Goal: Task Accomplishment & Management: Complete application form

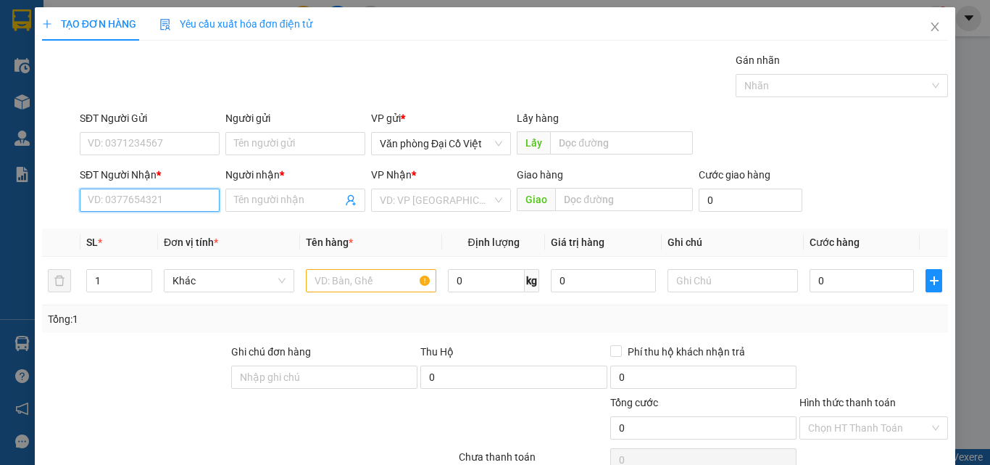
click at [117, 198] on input "SĐT Người Nhận *" at bounding box center [150, 199] width 140 height 23
click at [86, 202] on input "355" at bounding box center [150, 199] width 140 height 23
click at [102, 227] on div "0968515355 - A KHOA" at bounding box center [148, 229] width 121 height 16
type input "0968515355"
type input "A KHOA"
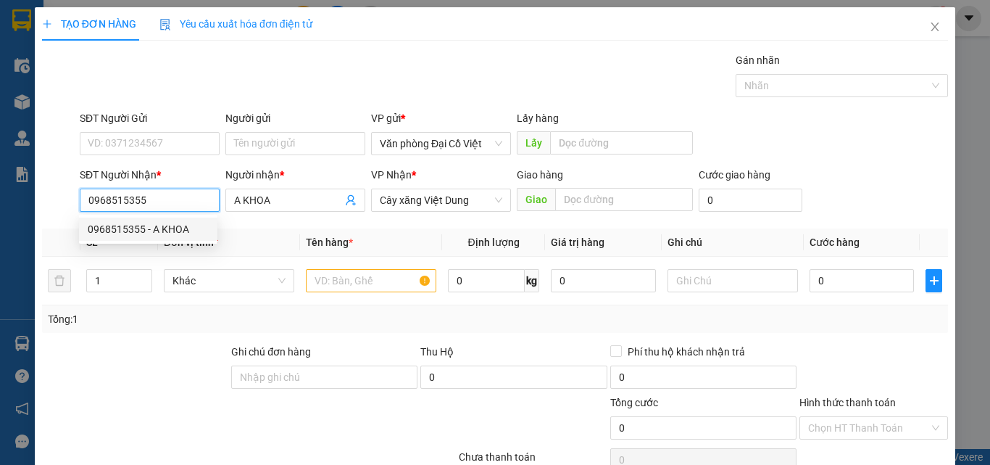
type input "50.000"
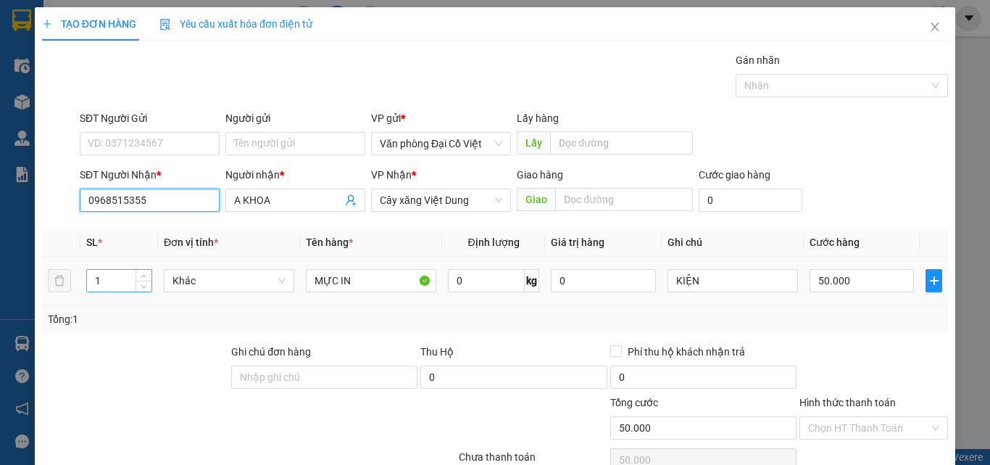
type input "0968515355"
drag, startPoint x: 105, startPoint y: 286, endPoint x: 77, endPoint y: 288, distance: 28.4
click at [77, 288] on tr "1 Khác MỰC IN 0 kg 0 KIỆN 50.000" at bounding box center [495, 281] width 906 height 49
type input "2"
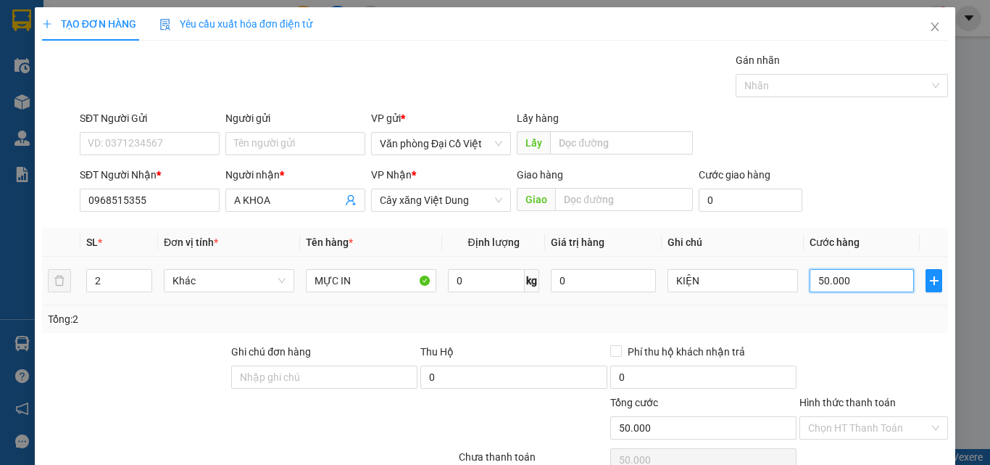
click at [859, 288] on input "50.000" at bounding box center [862, 280] width 104 height 23
click at [865, 270] on input "50.000" at bounding box center [862, 280] width 104 height 23
type input "1"
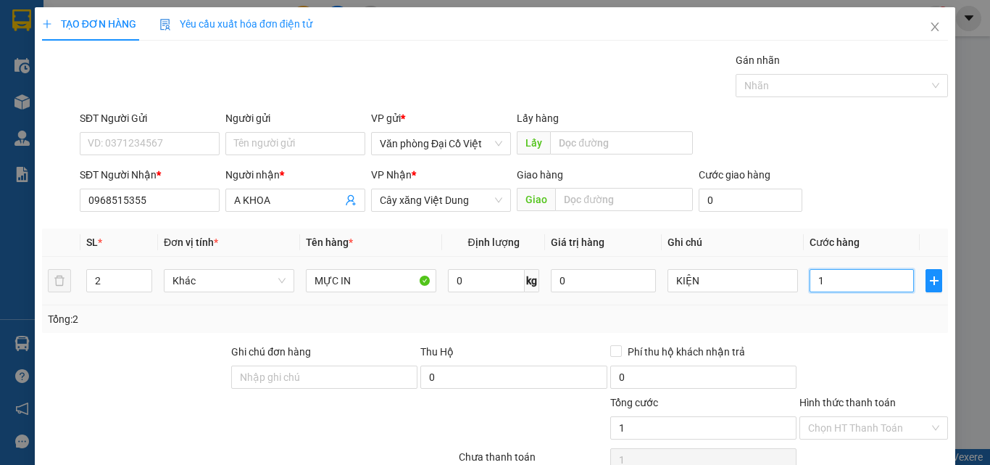
type input "10"
type input "100"
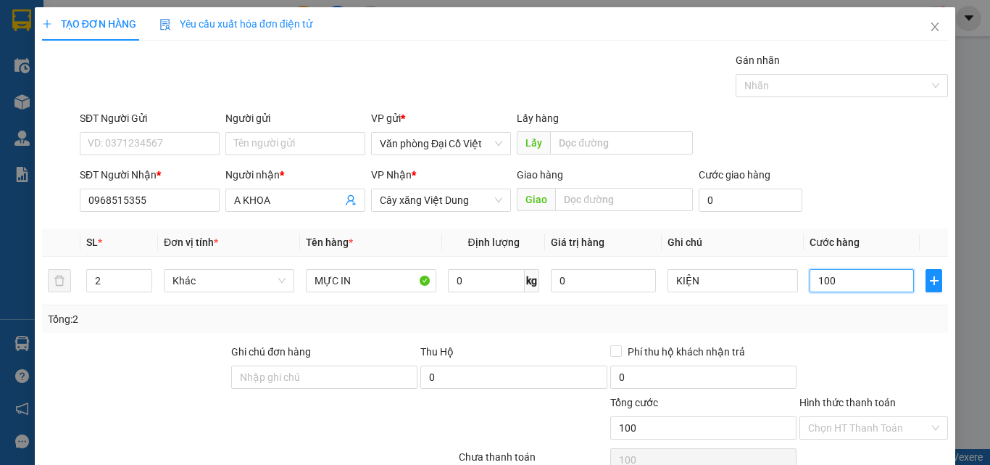
type input "100"
type input "100.000"
click at [878, 320] on div "Tổng: 2" at bounding box center [495, 319] width 894 height 16
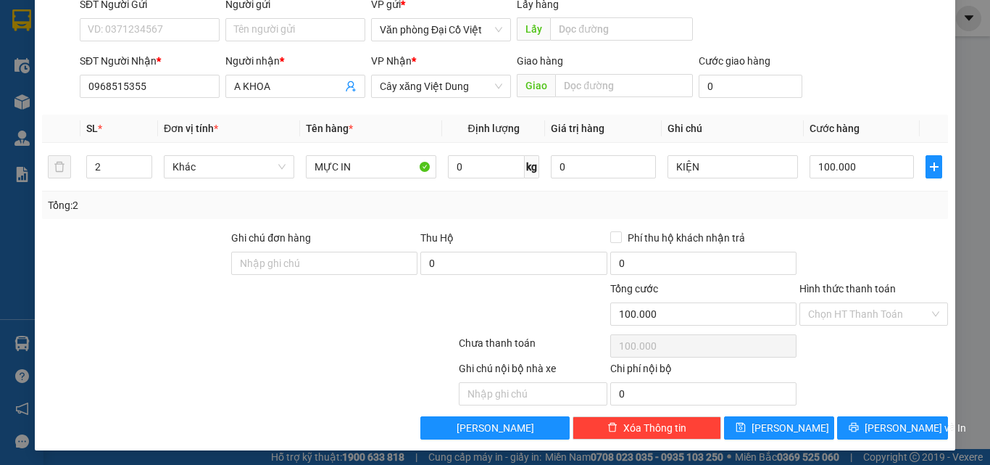
scroll to position [117, 0]
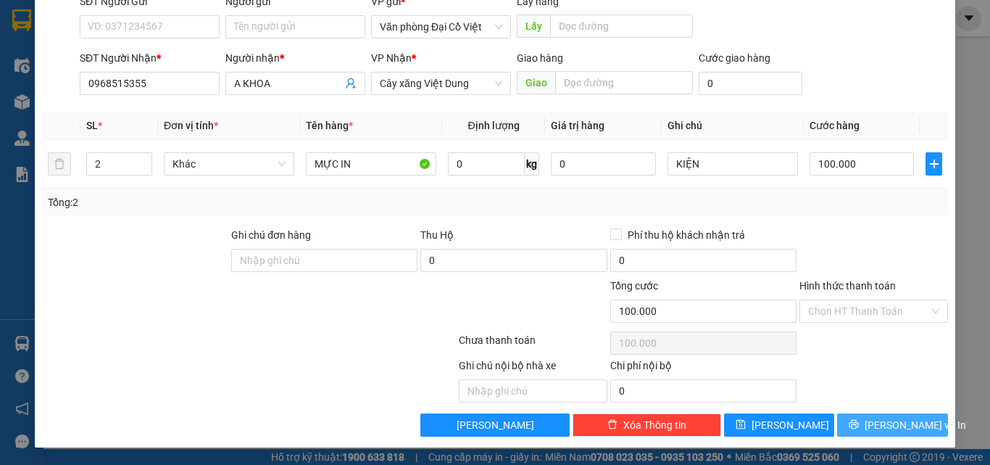
click at [886, 433] on button "[PERSON_NAME] và In" at bounding box center [892, 424] width 111 height 23
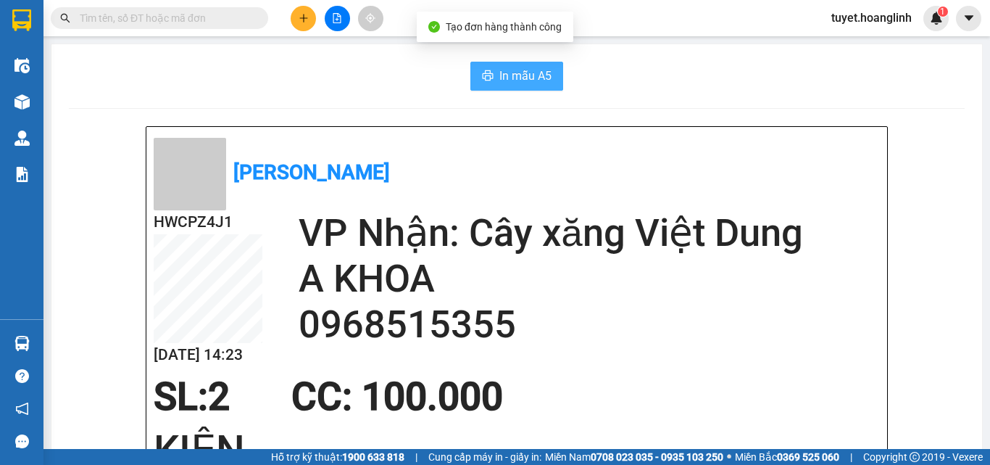
click at [522, 76] on span "In mẫu A5" at bounding box center [525, 76] width 52 height 18
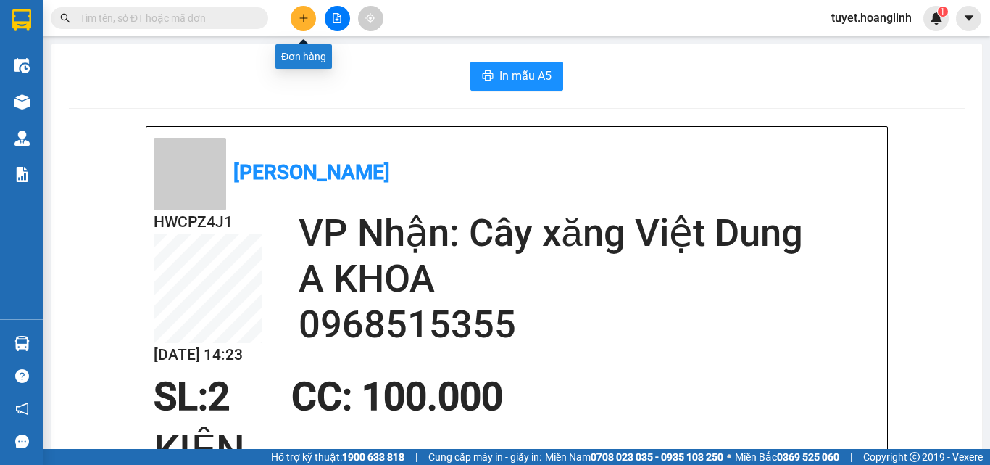
click at [307, 24] on button at bounding box center [303, 18] width 25 height 25
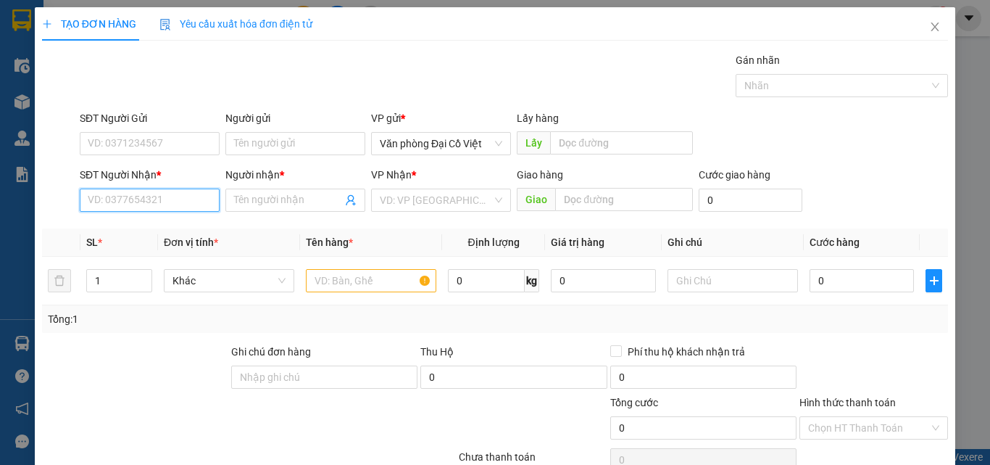
click at [120, 207] on input "SĐT Người Nhận *" at bounding box center [150, 199] width 140 height 23
click at [117, 229] on div "0987764253 - C TÂM LH" at bounding box center [148, 229] width 121 height 16
type input "0987764253"
type input "C TÂM LH"
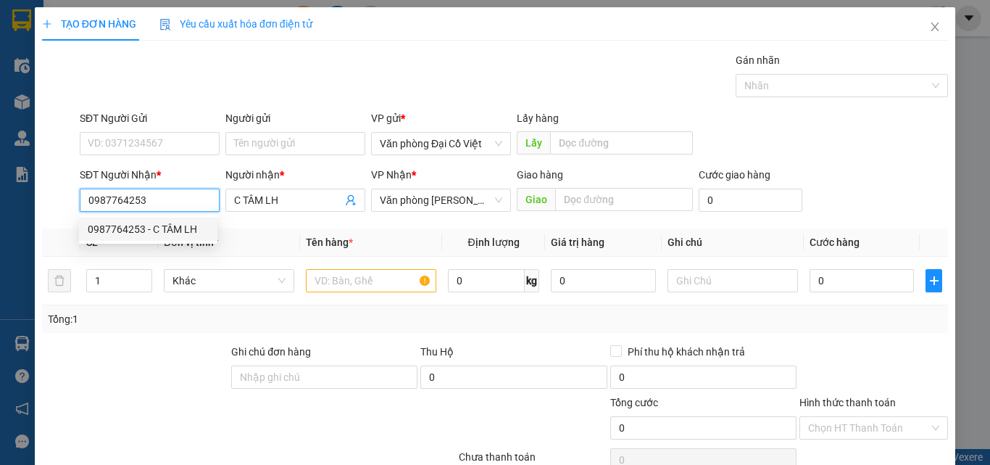
type input "120.000"
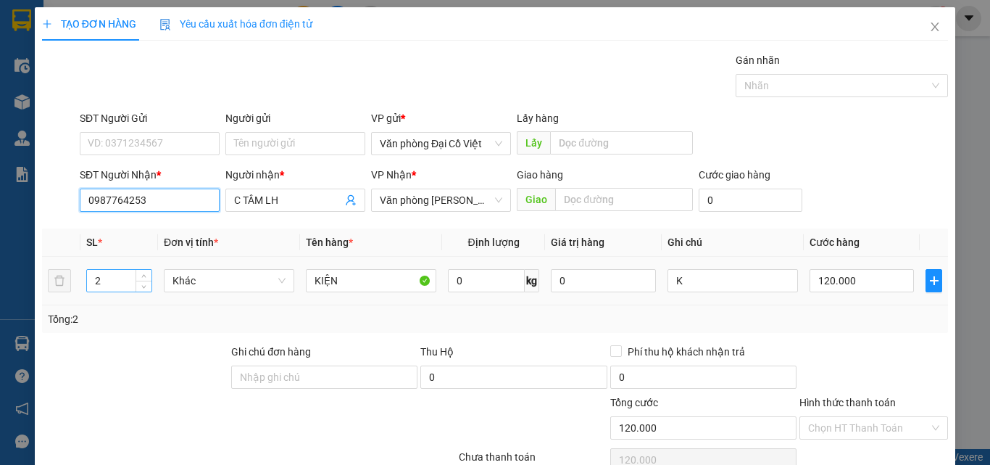
type input "0987764253"
drag, startPoint x: 112, startPoint y: 281, endPoint x: 77, endPoint y: 283, distance: 35.6
click at [77, 283] on tr "2 Khác KIỆN 0 kg 0 K 120.000" at bounding box center [495, 281] width 906 height 49
type input "5"
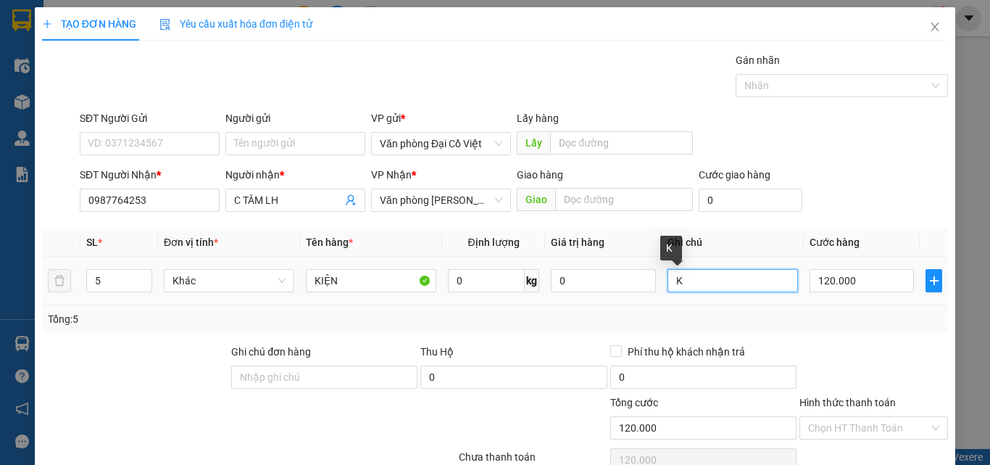
click at [668, 279] on input "K" at bounding box center [733, 280] width 130 height 23
click at [692, 283] on input "2K" at bounding box center [733, 280] width 130 height 23
type input "2K+3 bọc"
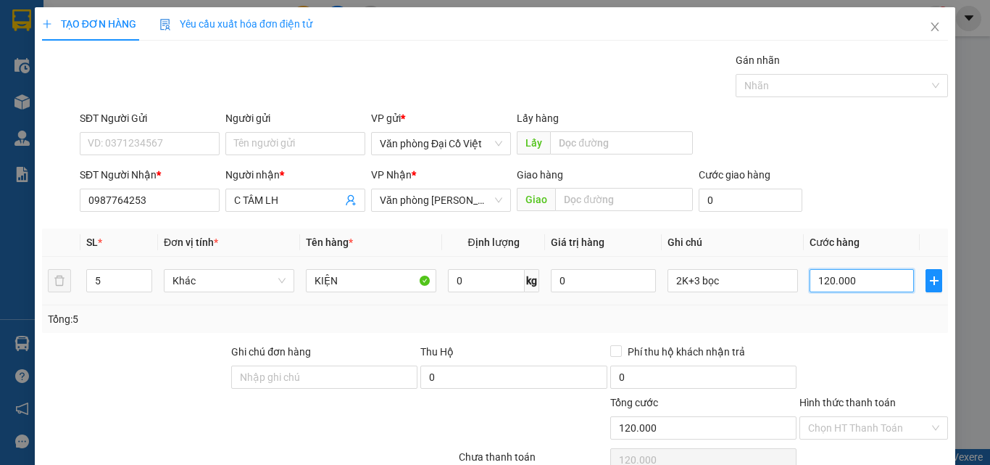
click at [875, 282] on input "120.000" at bounding box center [862, 280] width 104 height 23
type input "2"
type input "20"
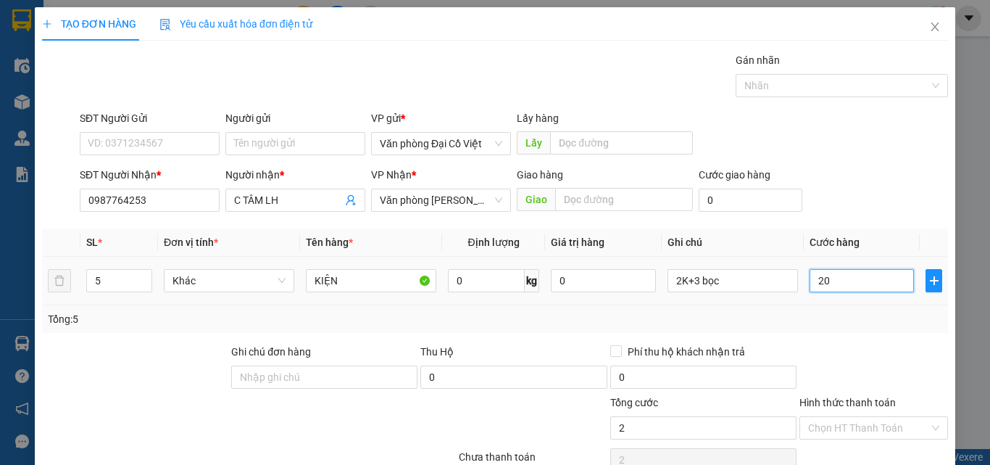
type input "20"
type input "200"
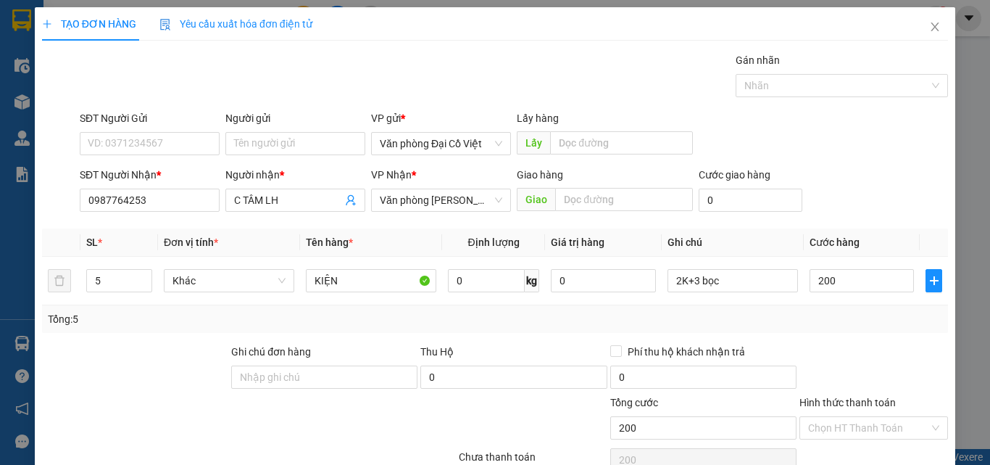
type input "200.000"
click at [863, 328] on div "Tổng: 5" at bounding box center [495, 319] width 906 height 28
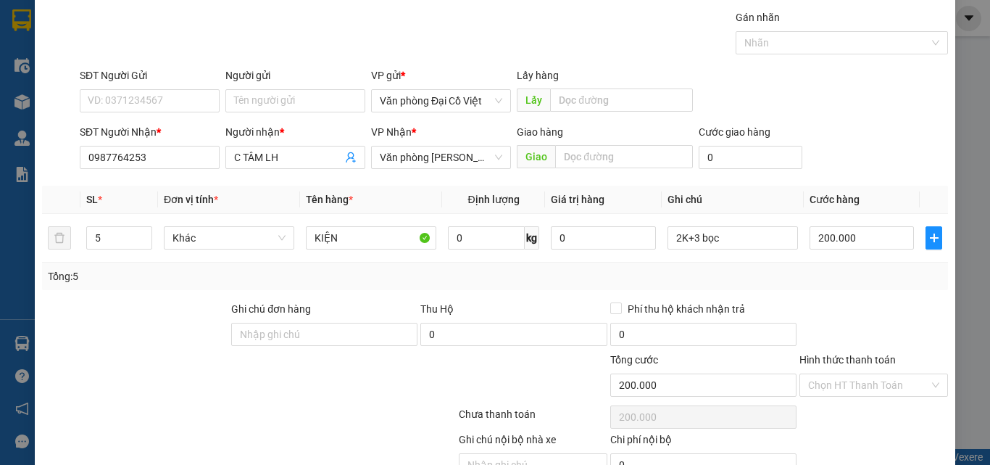
scroll to position [117, 0]
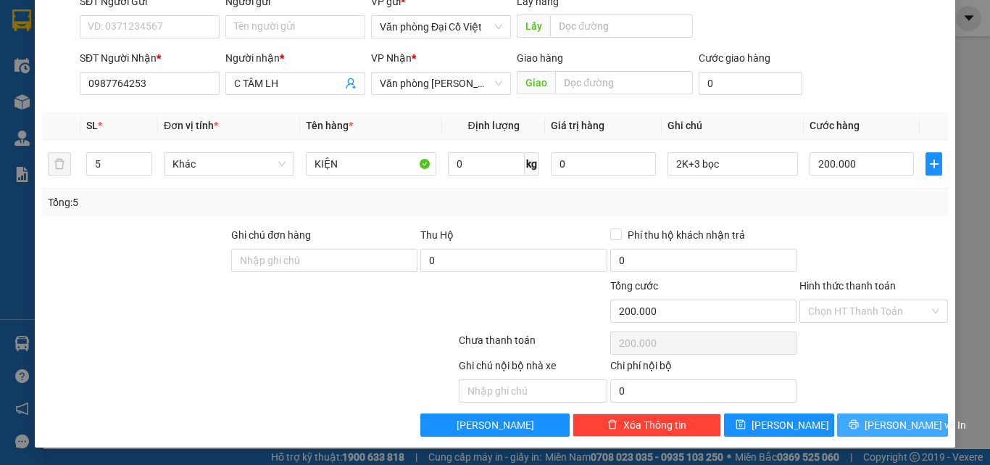
click at [868, 424] on button "[PERSON_NAME] và In" at bounding box center [892, 424] width 111 height 23
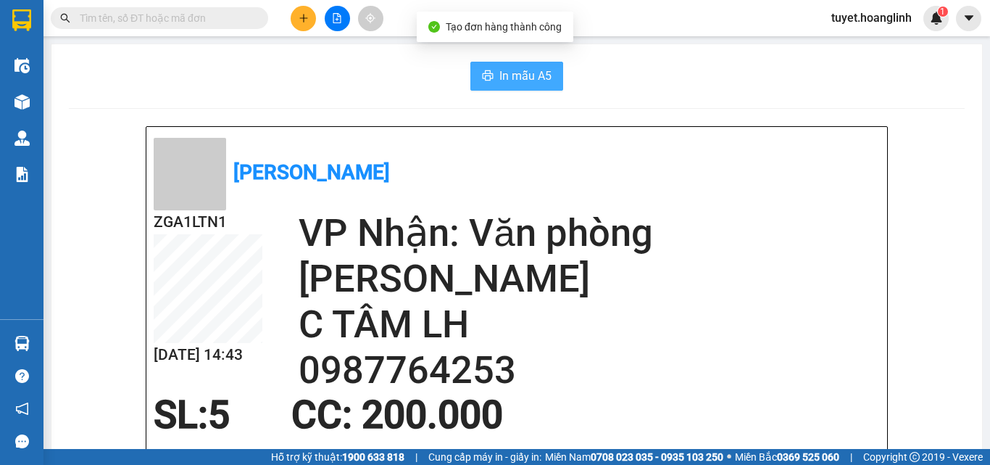
click at [500, 74] on span "In mẫu A5" at bounding box center [525, 76] width 52 height 18
